Goal: Task Accomplishment & Management: Book appointment/travel/reservation

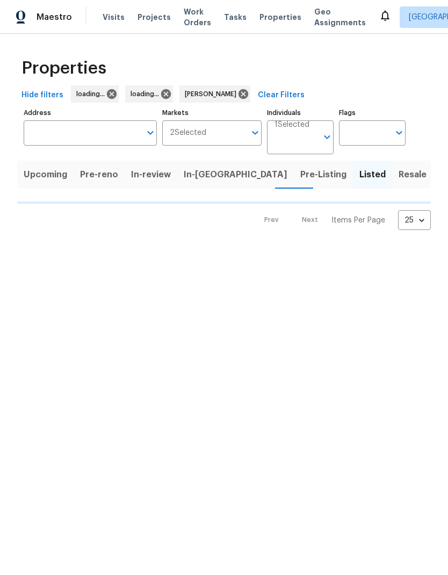
click at [192, 177] on span "In-reno" at bounding box center [236, 174] width 104 height 15
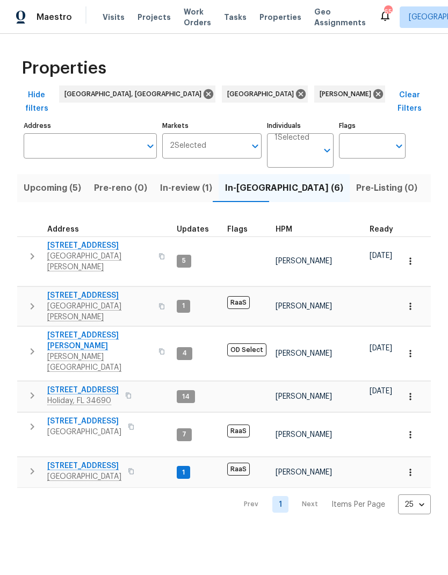
click at [31, 345] on icon "button" at bounding box center [32, 351] width 13 height 13
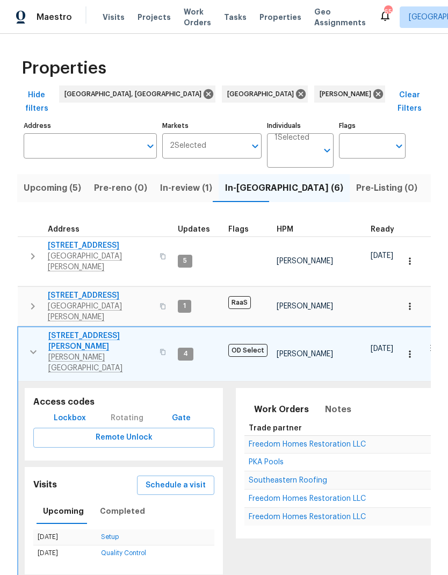
click at [156, 479] on span "Schedule a visit" at bounding box center [176, 485] width 60 height 13
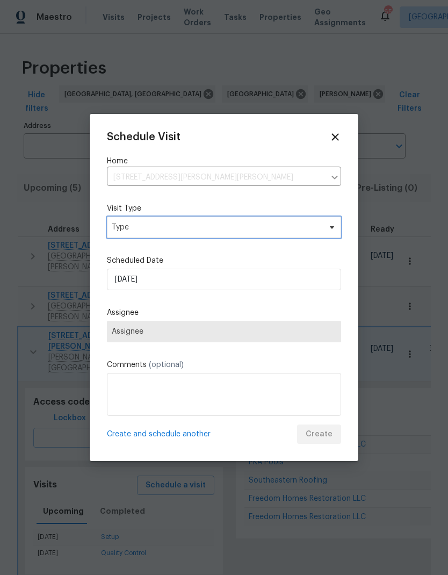
click at [134, 227] on span "Type" at bounding box center [216, 227] width 209 height 11
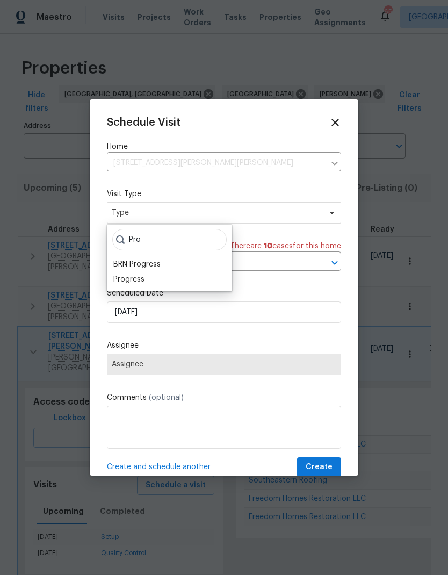
type input "Pro"
click at [120, 277] on div "Progress" at bounding box center [128, 279] width 31 height 11
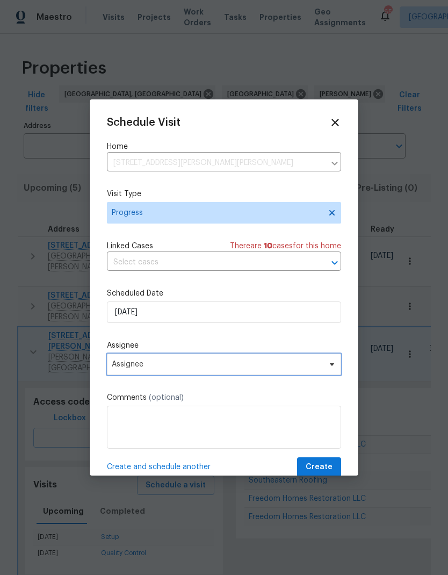
click at [121, 367] on span "Assignee" at bounding box center [217, 364] width 211 height 9
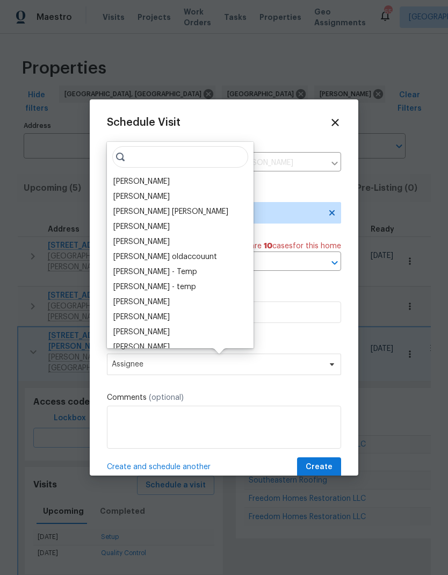
click at [122, 183] on div "[PERSON_NAME]" at bounding box center [141, 181] width 56 height 11
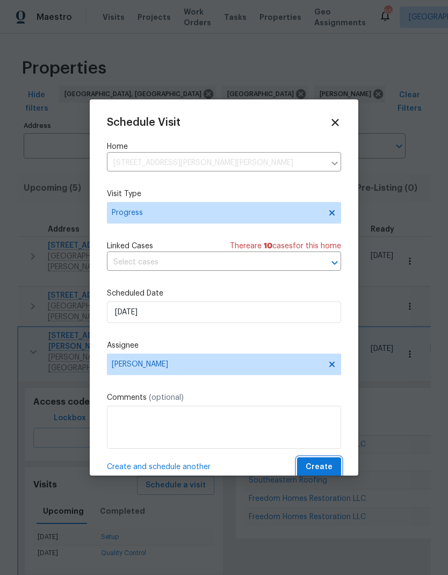
click at [327, 466] on span "Create" at bounding box center [319, 466] width 27 height 13
